Goal: Complete application form: Complete application form

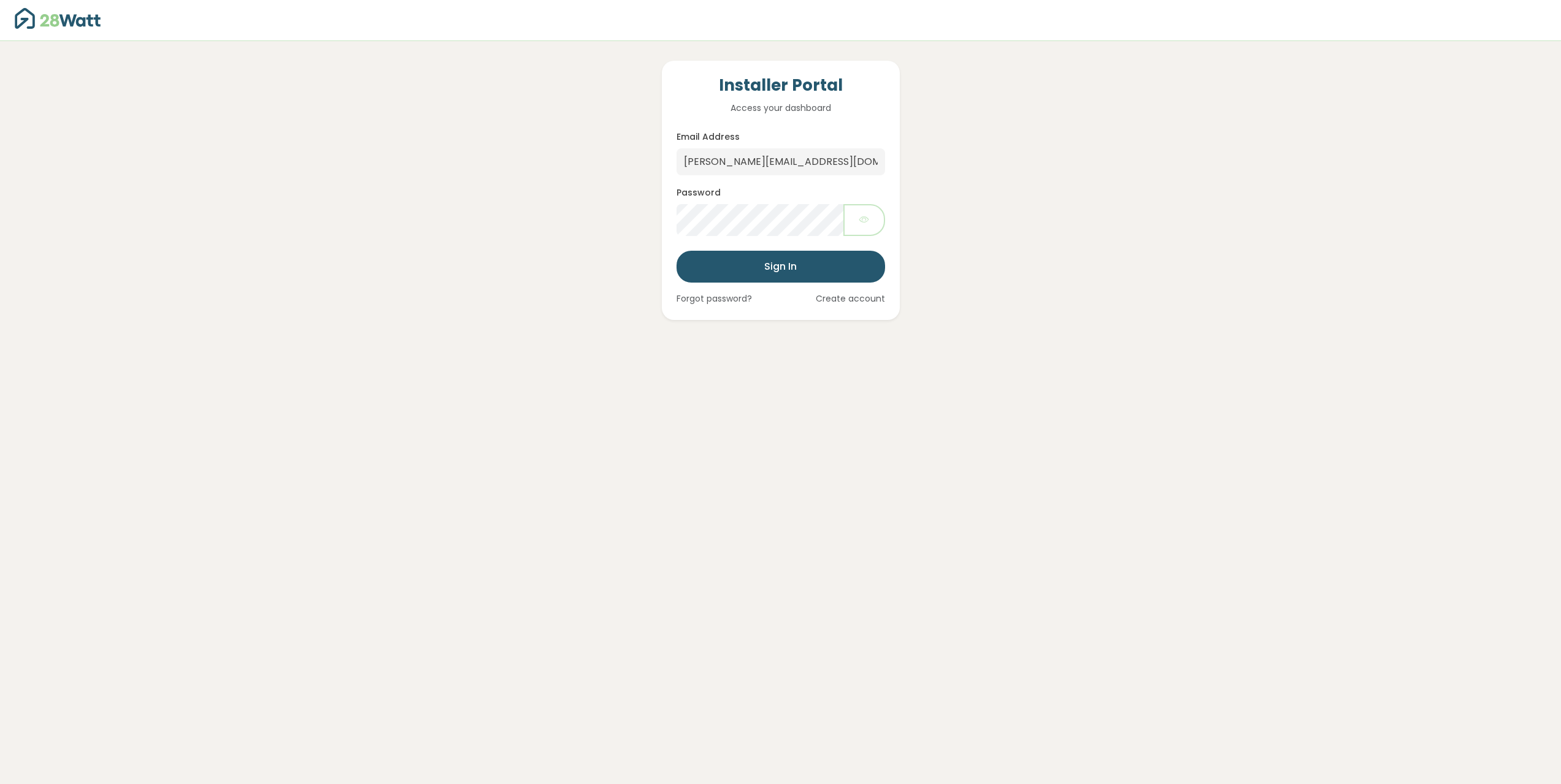
click at [746, 268] on button "Sign In" at bounding box center [780, 267] width 208 height 32
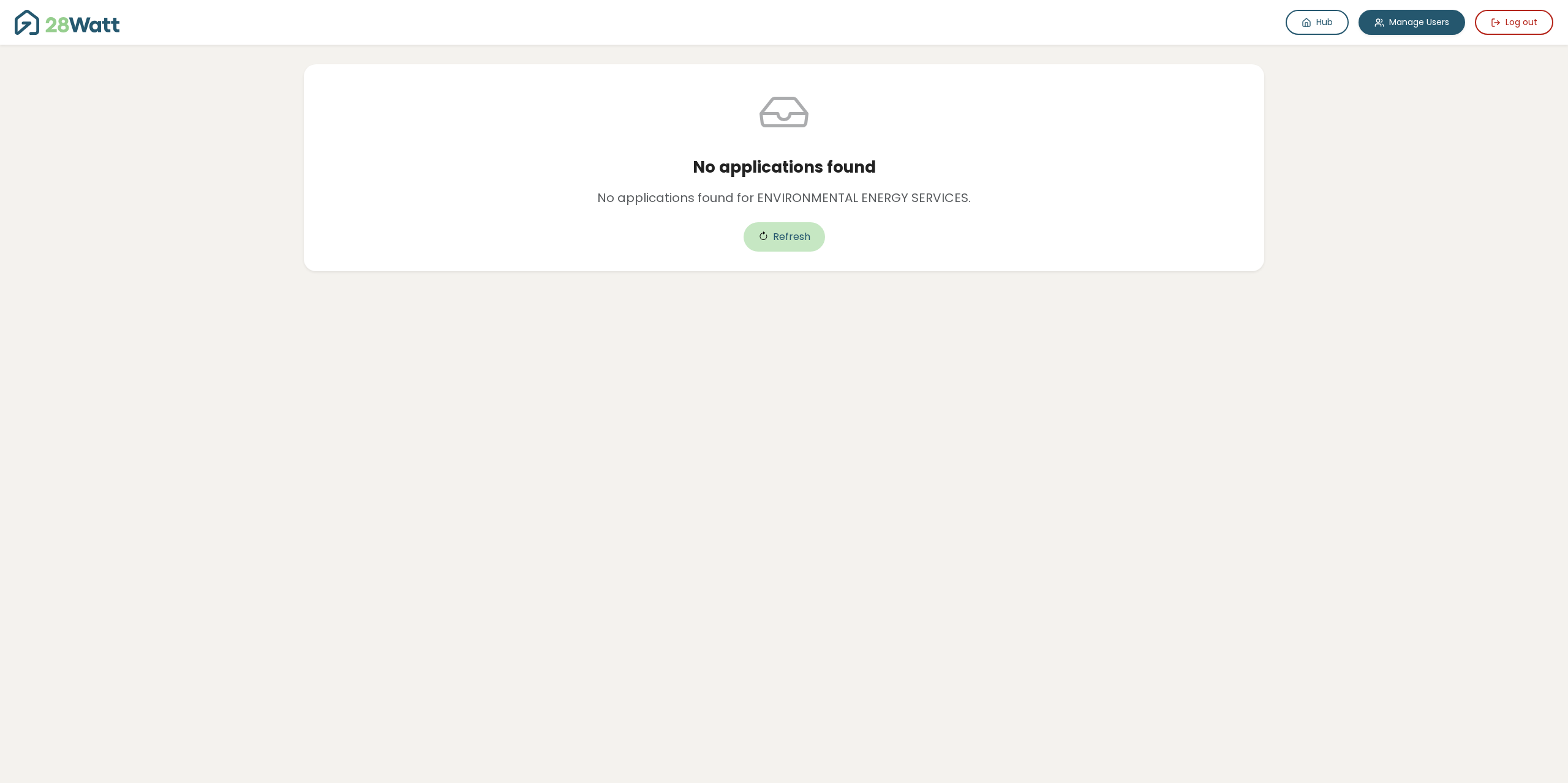
click at [791, 244] on button "Refresh" at bounding box center [784, 237] width 82 height 30
click at [1329, 26] on link "Hub" at bounding box center [1317, 22] width 63 height 25
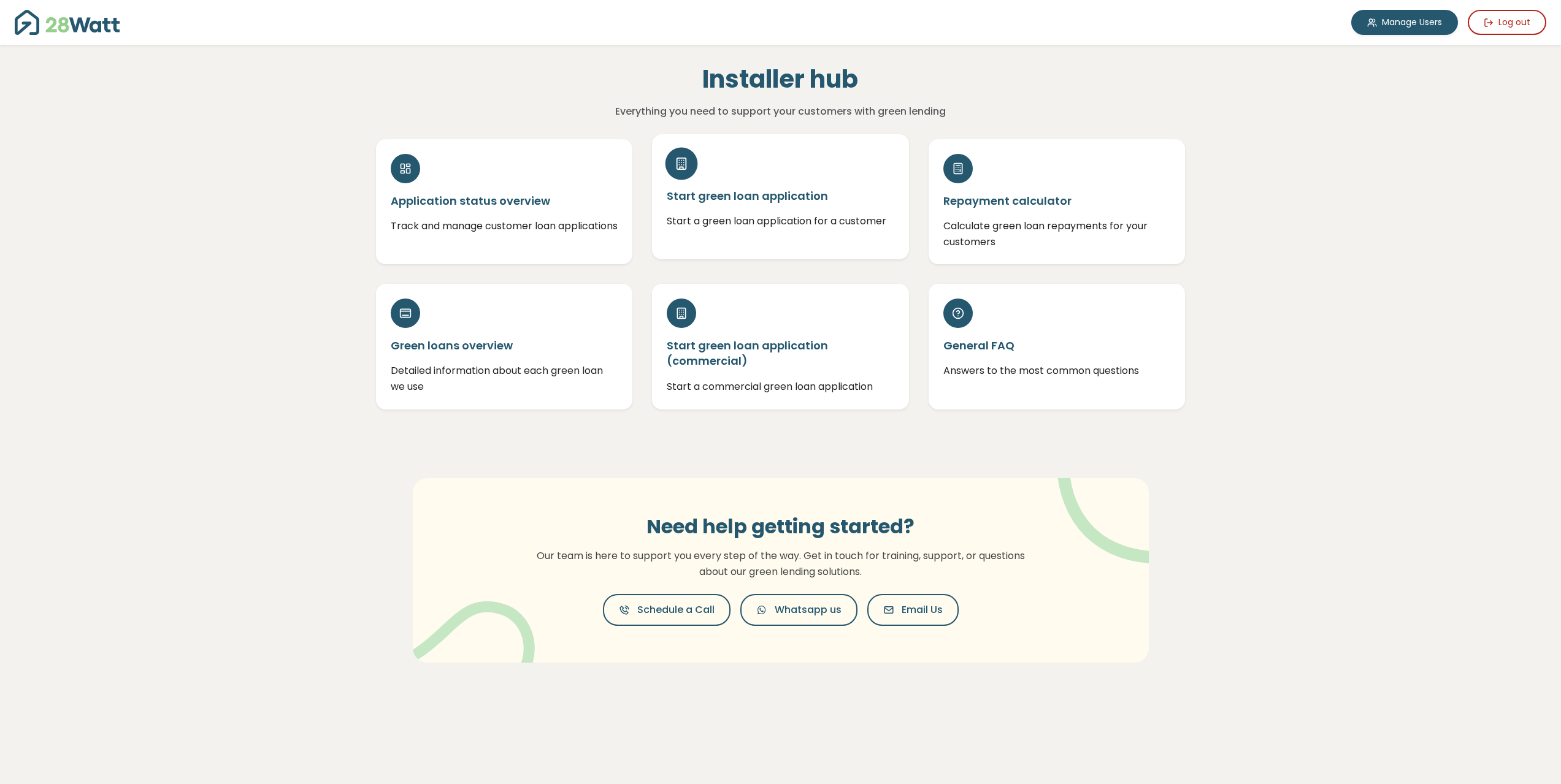
click at [743, 202] on h5 "Start green loan application" at bounding box center [780, 196] width 227 height 16
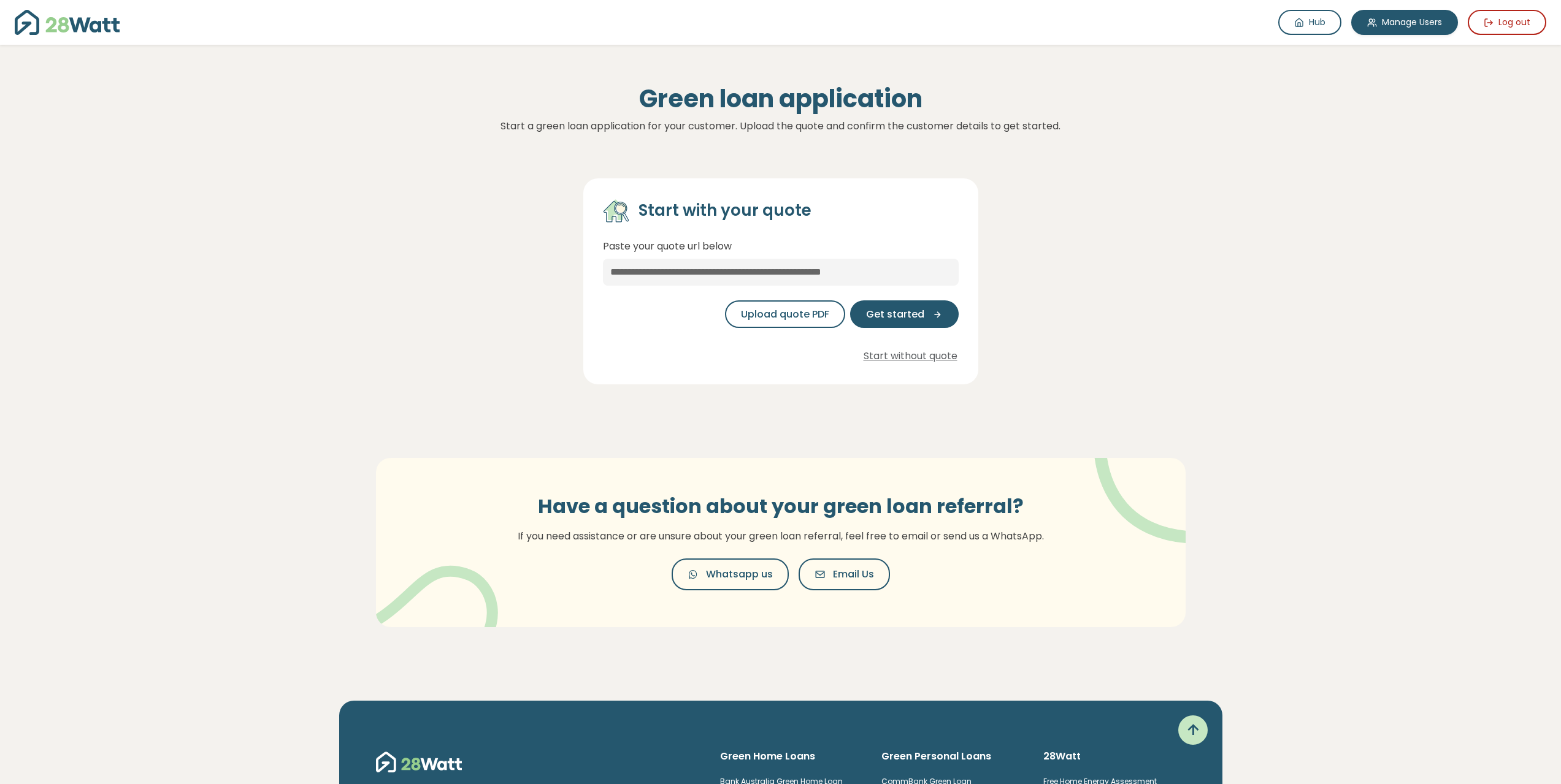
click at [266, 375] on section "Hub Manage Users Log out Hub Green loan application Start a green loan applicat…" at bounding box center [780, 338] width 1561 height 676
click at [830, 324] on button "Upload quote PDF" at bounding box center [785, 314] width 120 height 28
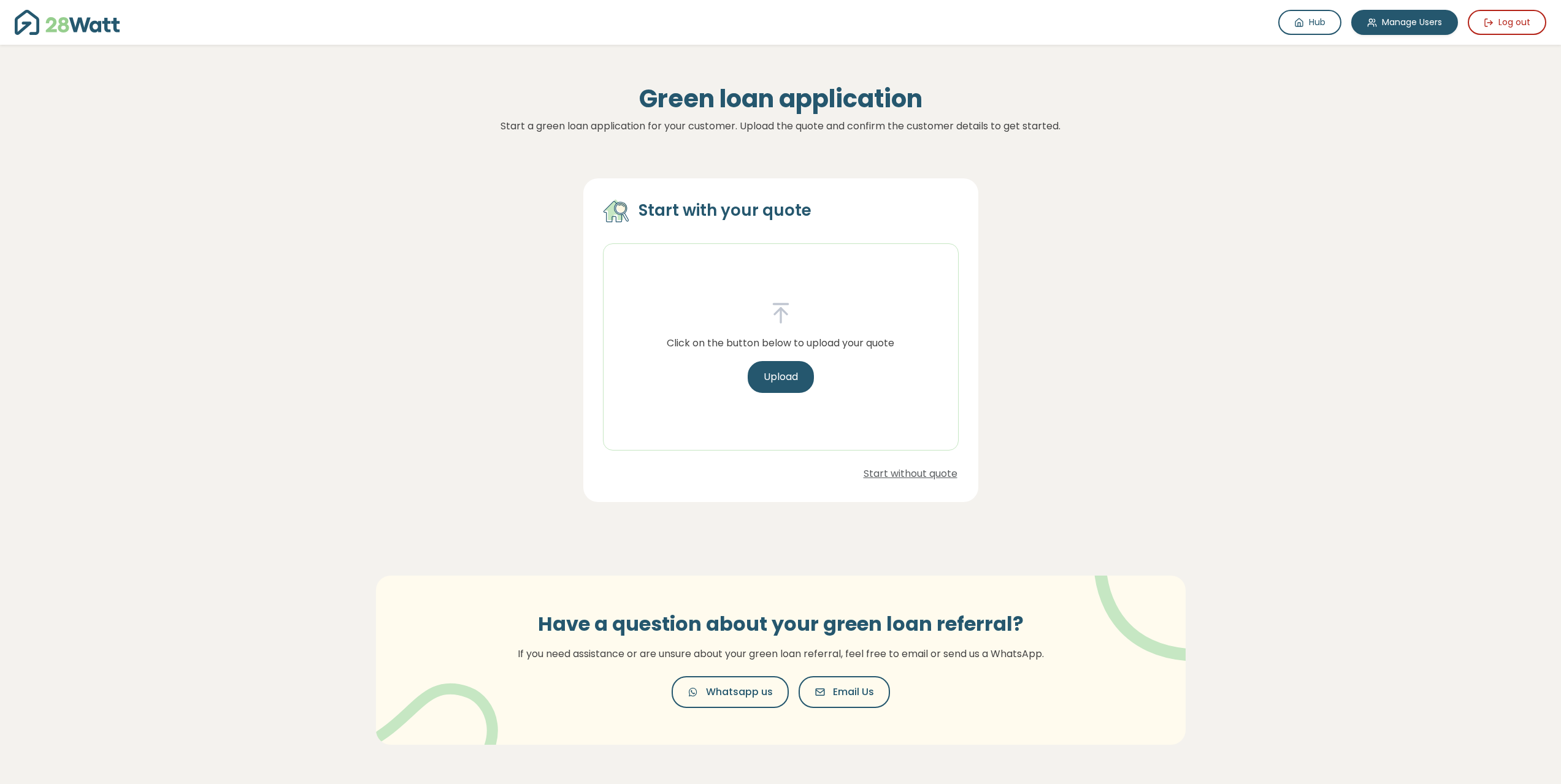
click at [808, 362] on div "Click on the button below to upload your quote Upload" at bounding box center [781, 348] width 248 height 92
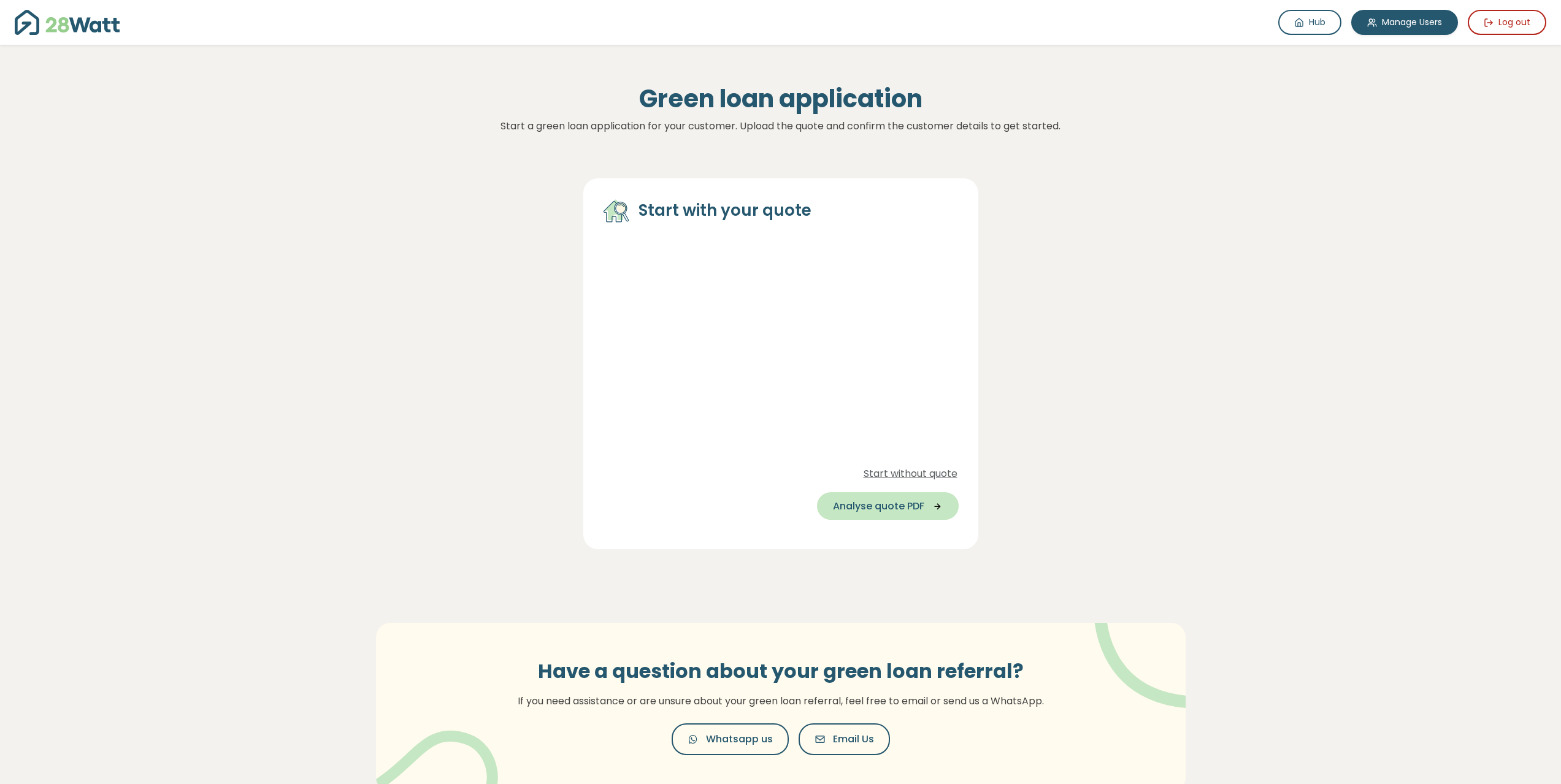
click at [852, 517] on button "Analyse quote PDF" at bounding box center [887, 506] width 142 height 28
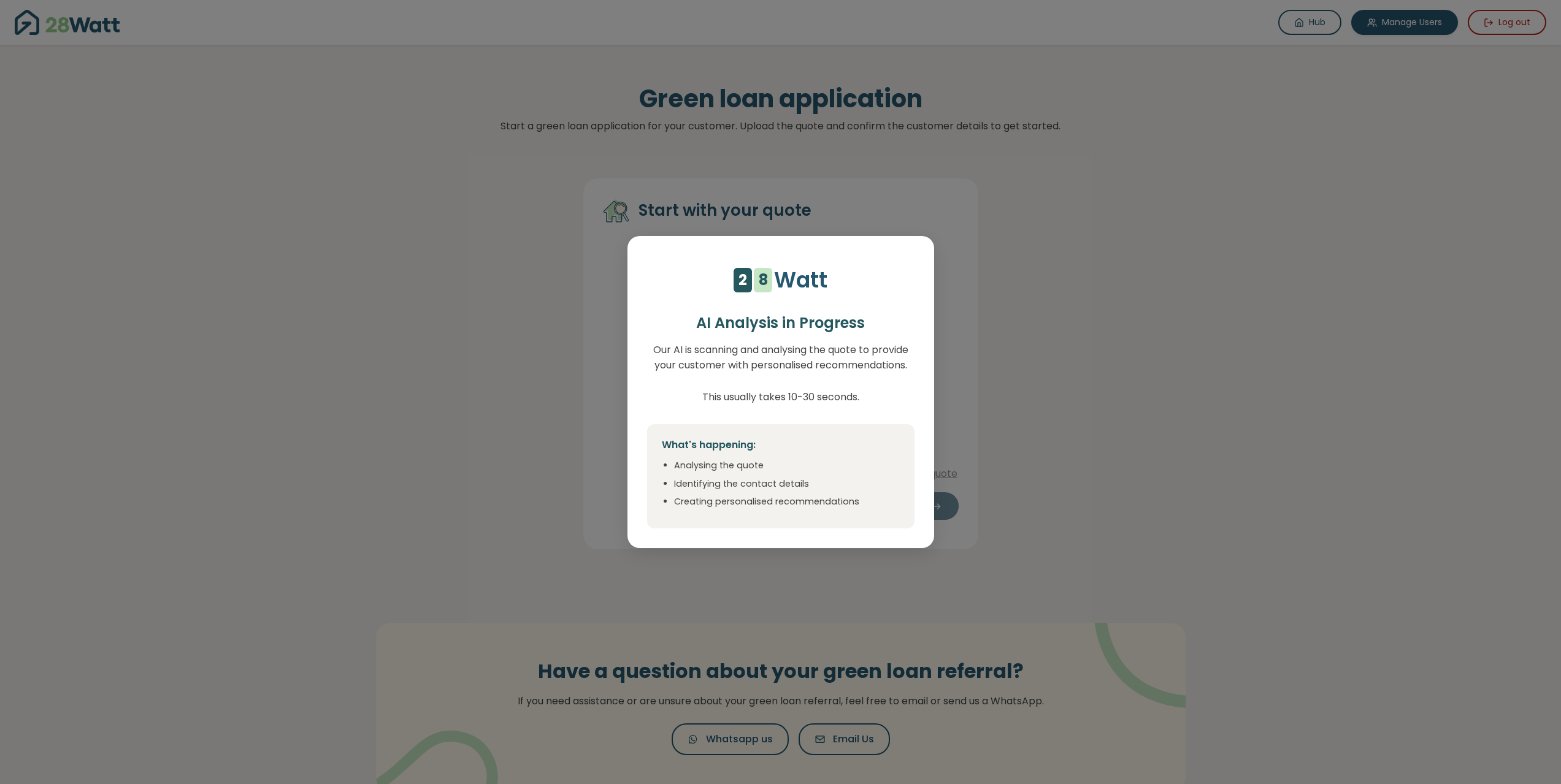
select select "***"
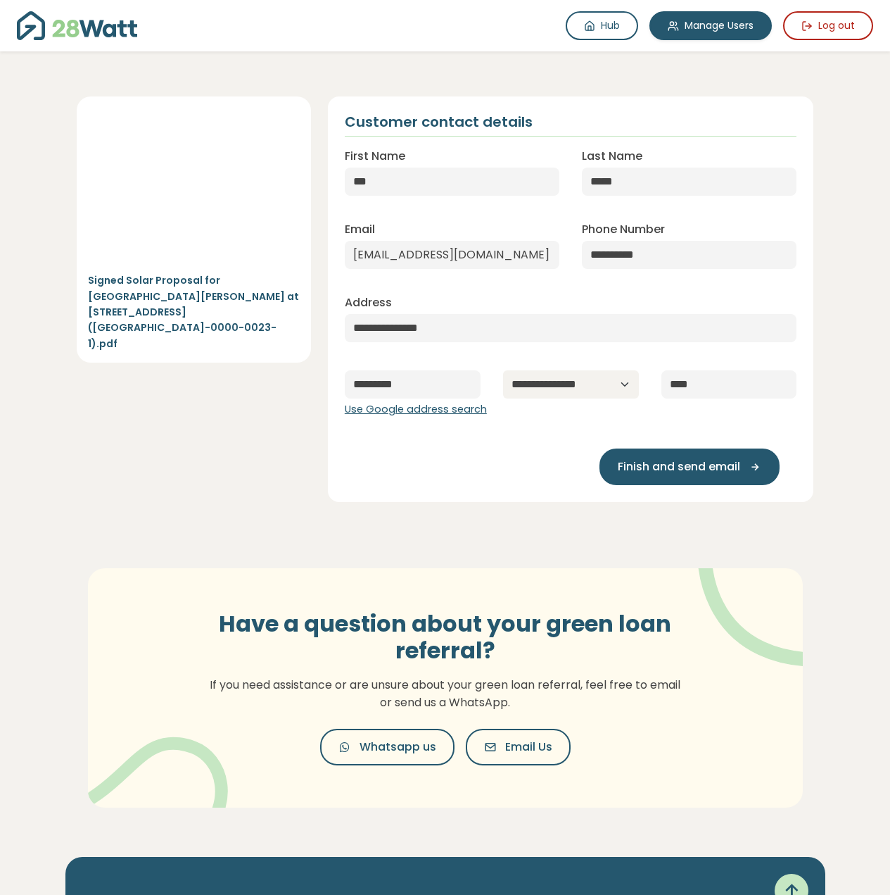
drag, startPoint x: 228, startPoint y: 356, endPoint x: 198, endPoint y: 362, distance: 30.1
drag, startPoint x: 198, startPoint y: 362, endPoint x: 190, endPoint y: 364, distance: 7.9
click at [190, 364] on div "Signed Solar Proposal for [GEOGRAPHIC_DATA][PERSON_NAME] at [STREET_ADDRESS] ([…" at bounding box center [193, 298] width 251 height 405
click at [665, 468] on span "Finish and send email" at bounding box center [679, 466] width 122 height 17
type input "**********"
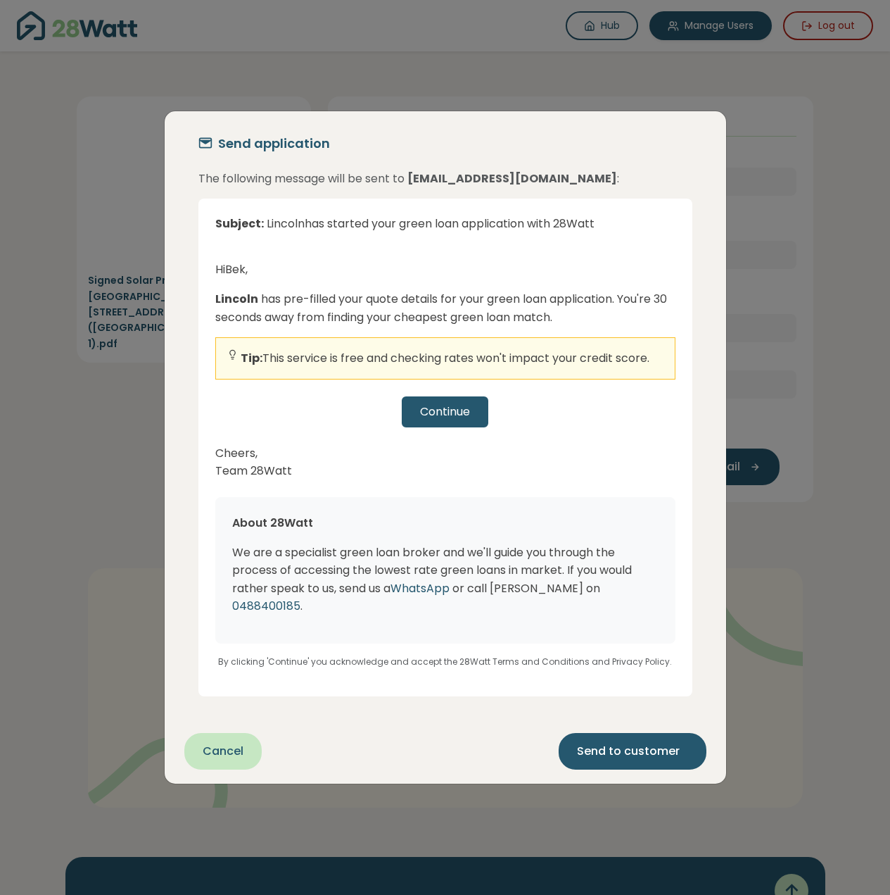
click at [448, 424] on div "Continue" at bounding box center [445, 411] width 460 height 31
click at [645, 752] on button "Send to customer" at bounding box center [633, 751] width 148 height 37
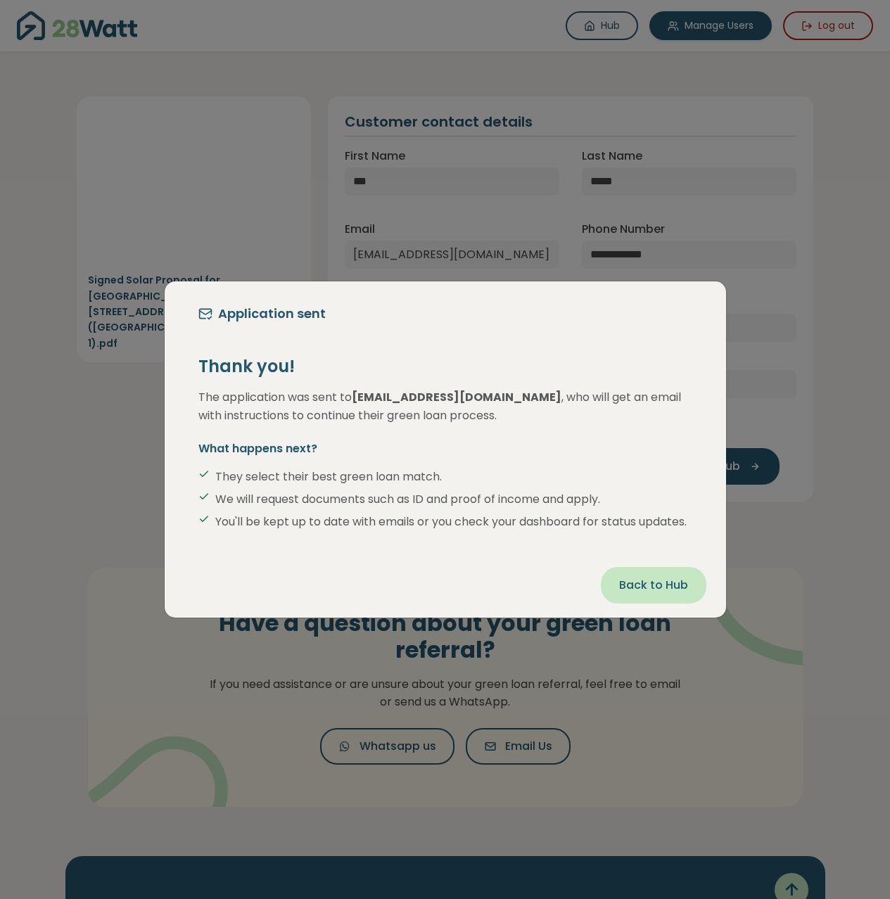
click at [683, 594] on span "Back to Hub" at bounding box center [653, 585] width 69 height 17
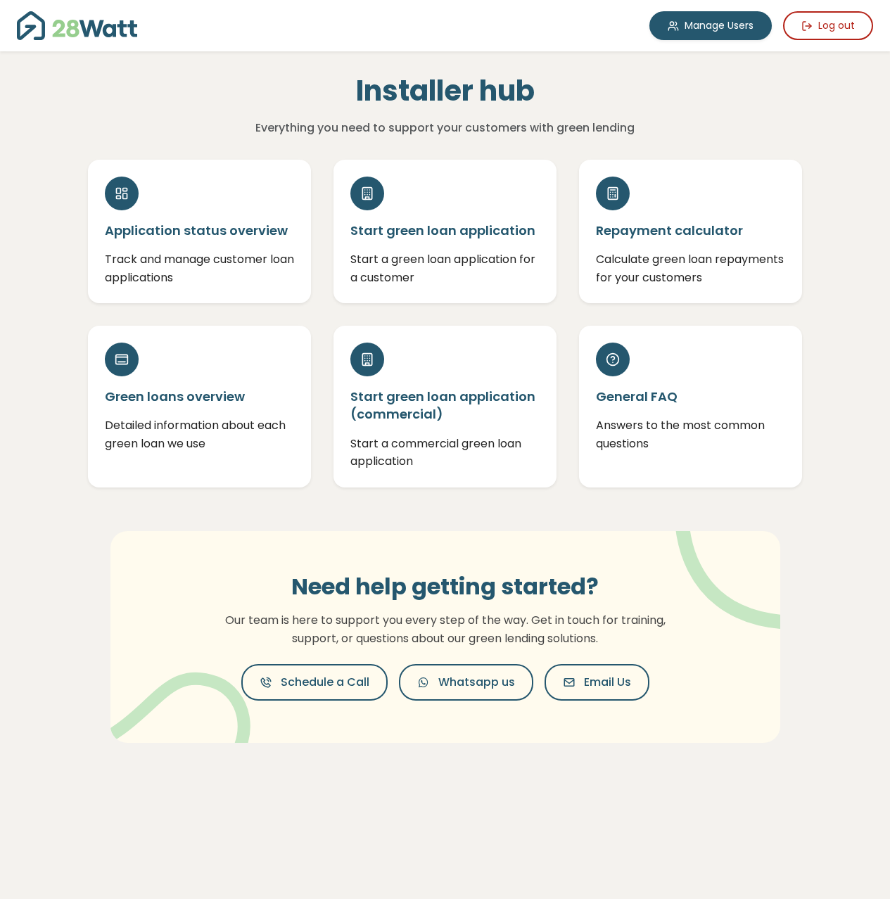
drag, startPoint x: 735, startPoint y: 120, endPoint x: 728, endPoint y: 101, distance: 20.3
click at [728, 101] on div "Installer hub Everything you need to support your customers with green lending" at bounding box center [446, 94] width 738 height 86
